Goal: Find specific page/section: Find specific page/section

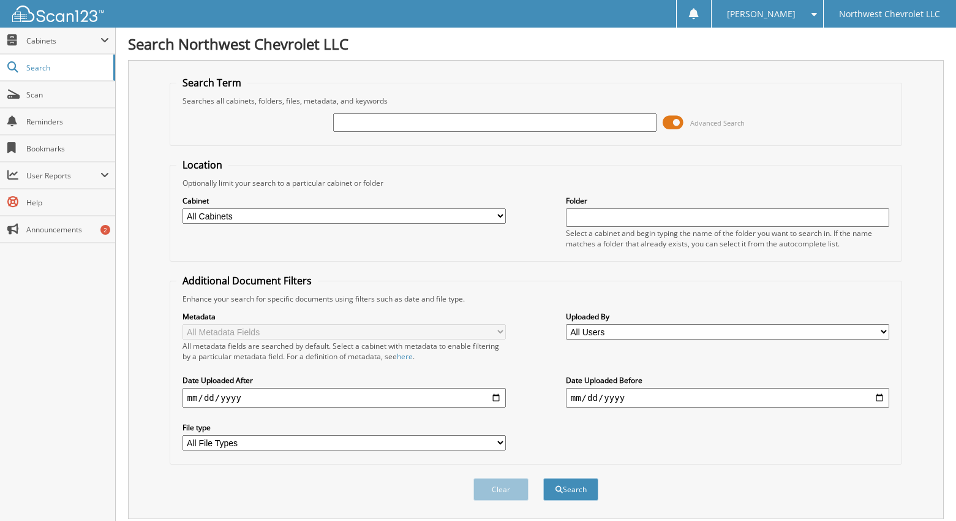
click at [399, 122] on input "text" at bounding box center [495, 122] width 324 height 18
type input "71230"
click at [543, 478] on button "Search" at bounding box center [570, 489] width 55 height 23
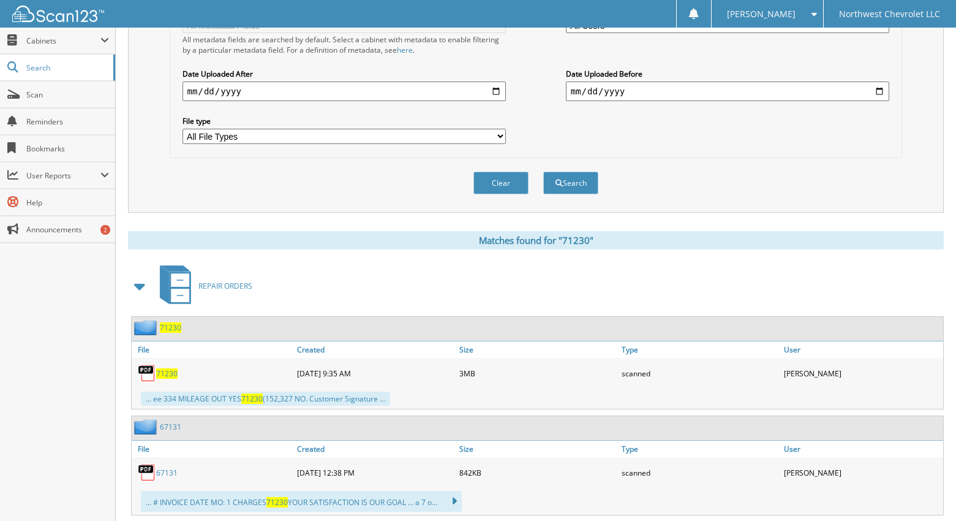
click at [170, 369] on span "71230" at bounding box center [166, 373] width 21 height 10
click at [164, 372] on span "71230" at bounding box center [166, 373] width 21 height 10
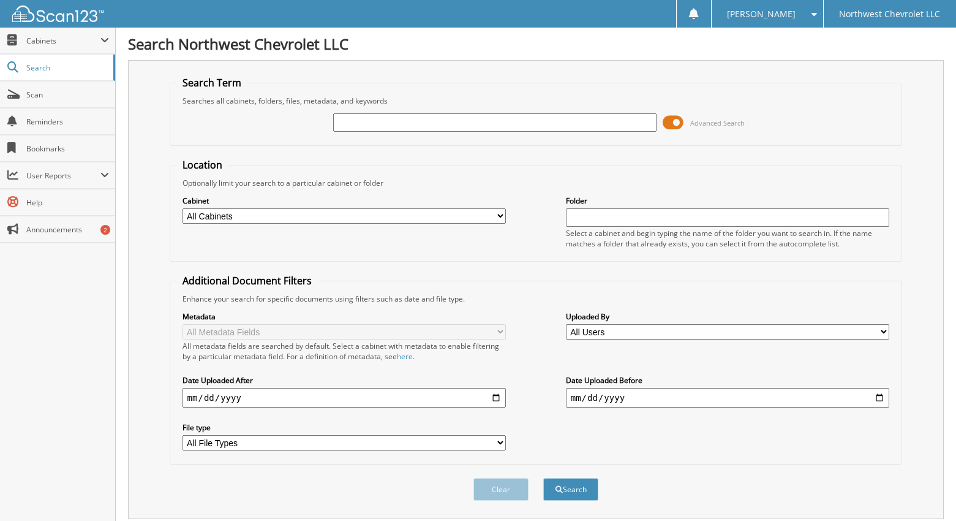
click at [400, 119] on input "text" at bounding box center [495, 122] width 324 height 18
type input "74291"
click at [543, 478] on button "Search" at bounding box center [570, 489] width 55 height 23
click at [565, 496] on button "Search" at bounding box center [570, 489] width 55 height 23
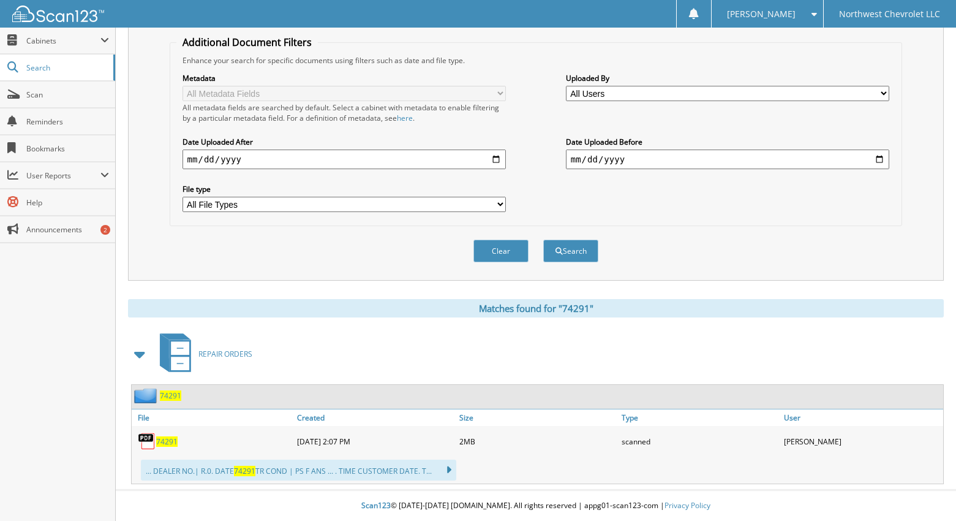
click at [157, 436] on link "74291" at bounding box center [166, 441] width 21 height 10
